Goal: Find specific page/section: Find specific page/section

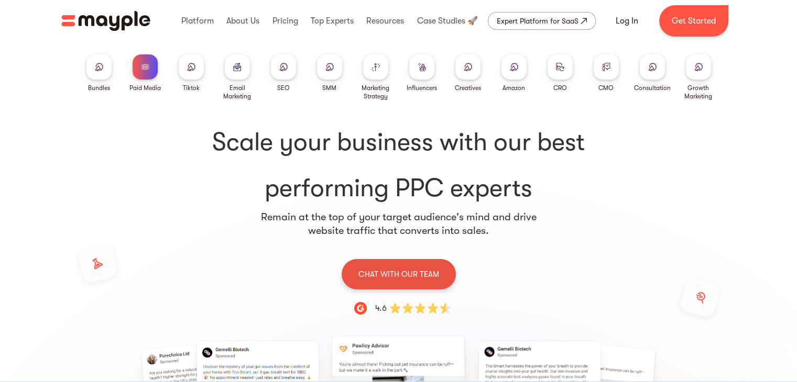
click at [397, 268] on p "CHAT WITH OUR TEAM" at bounding box center [398, 275] width 81 height 14
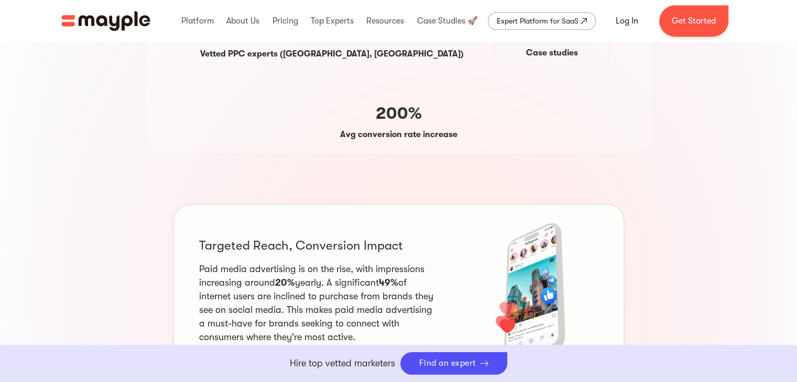
scroll to position [524, 0]
click at [441, 371] on div "Find an expert" at bounding box center [453, 364] width 107 height 23
